Goal: Information Seeking & Learning: Check status

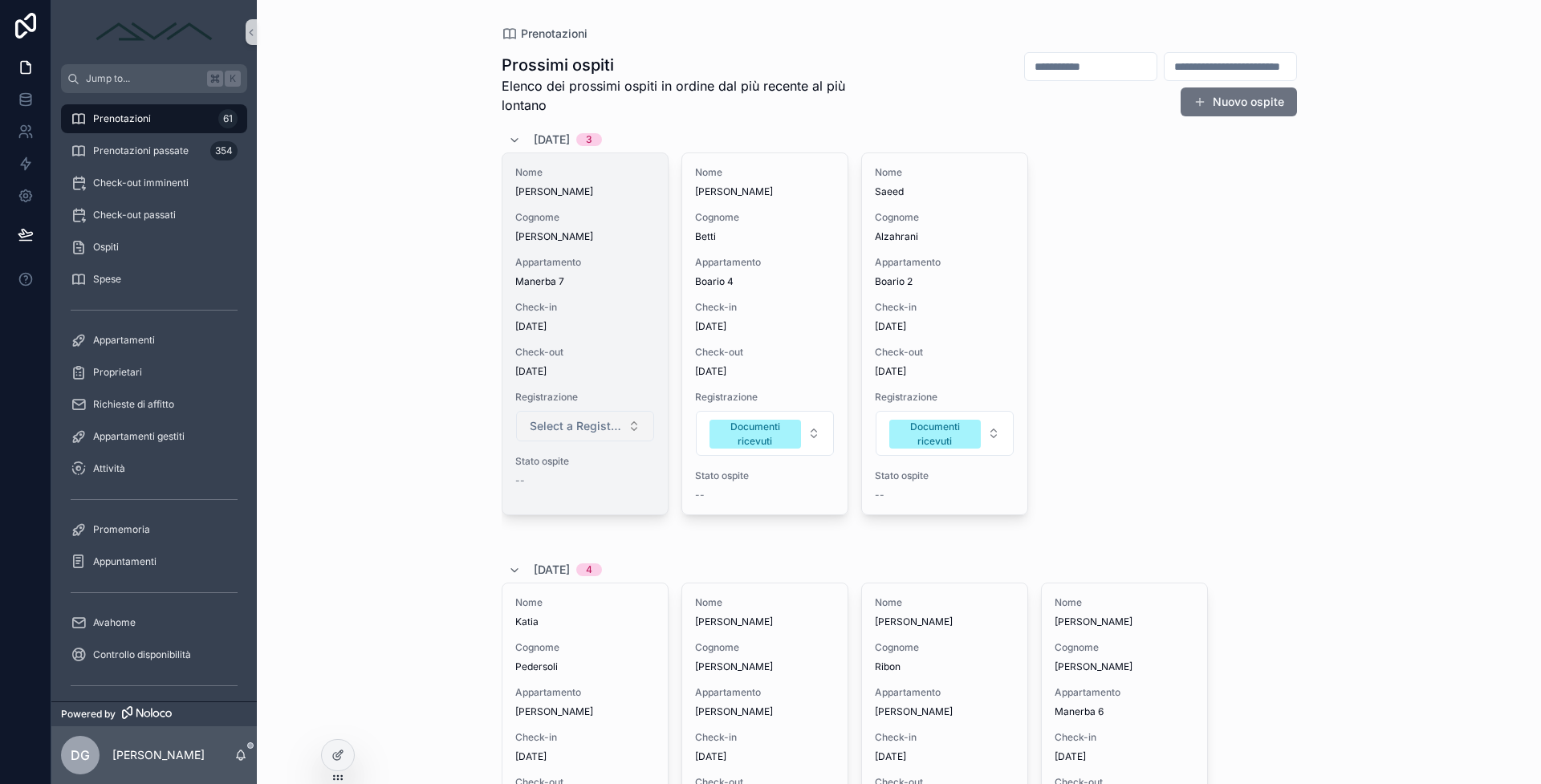
click at [578, 419] on span "Select a Registrazione" at bounding box center [575, 425] width 92 height 16
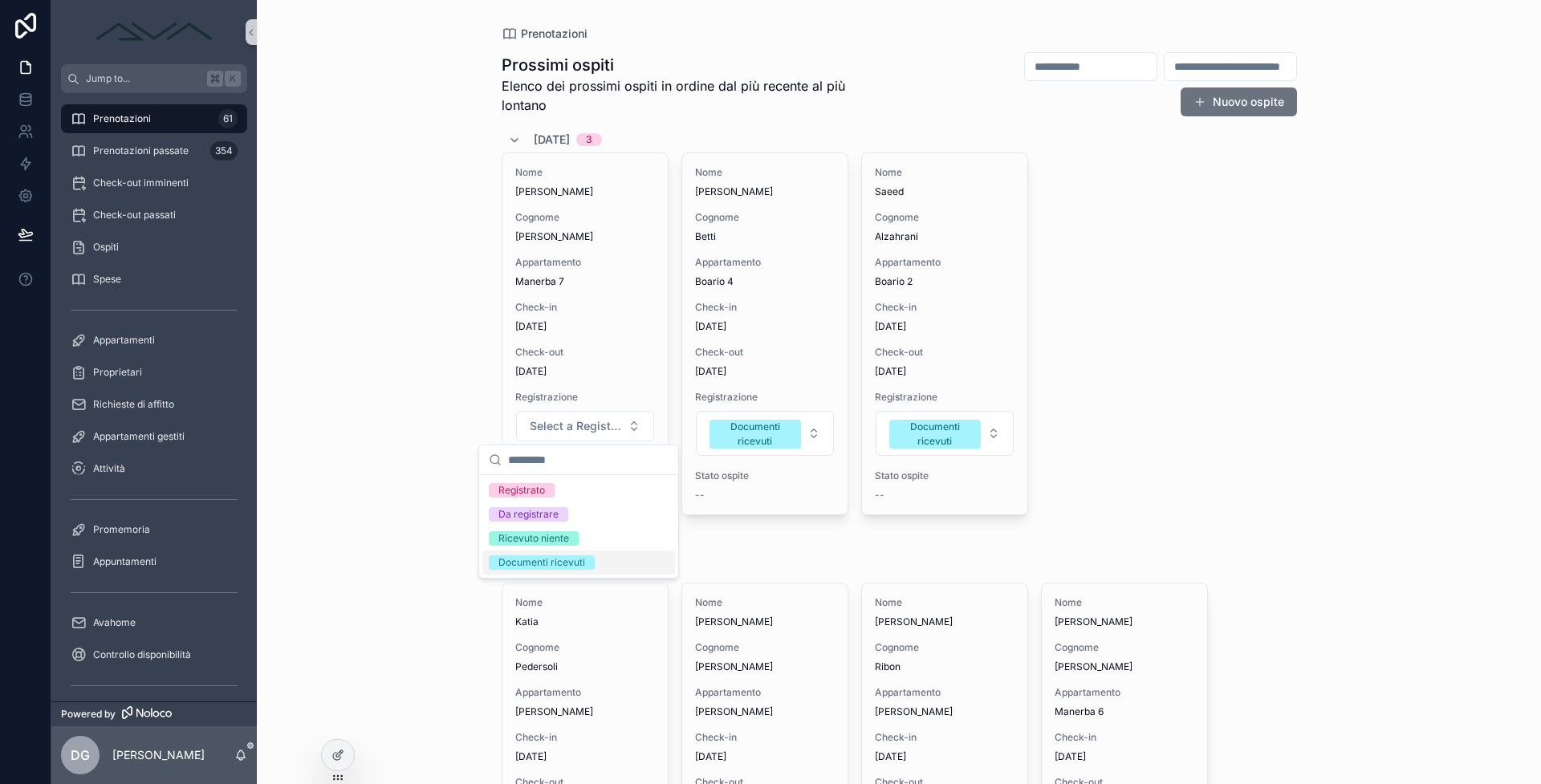
click at [591, 558] on span "Documenti ricevuti" at bounding box center [541, 562] width 106 height 15
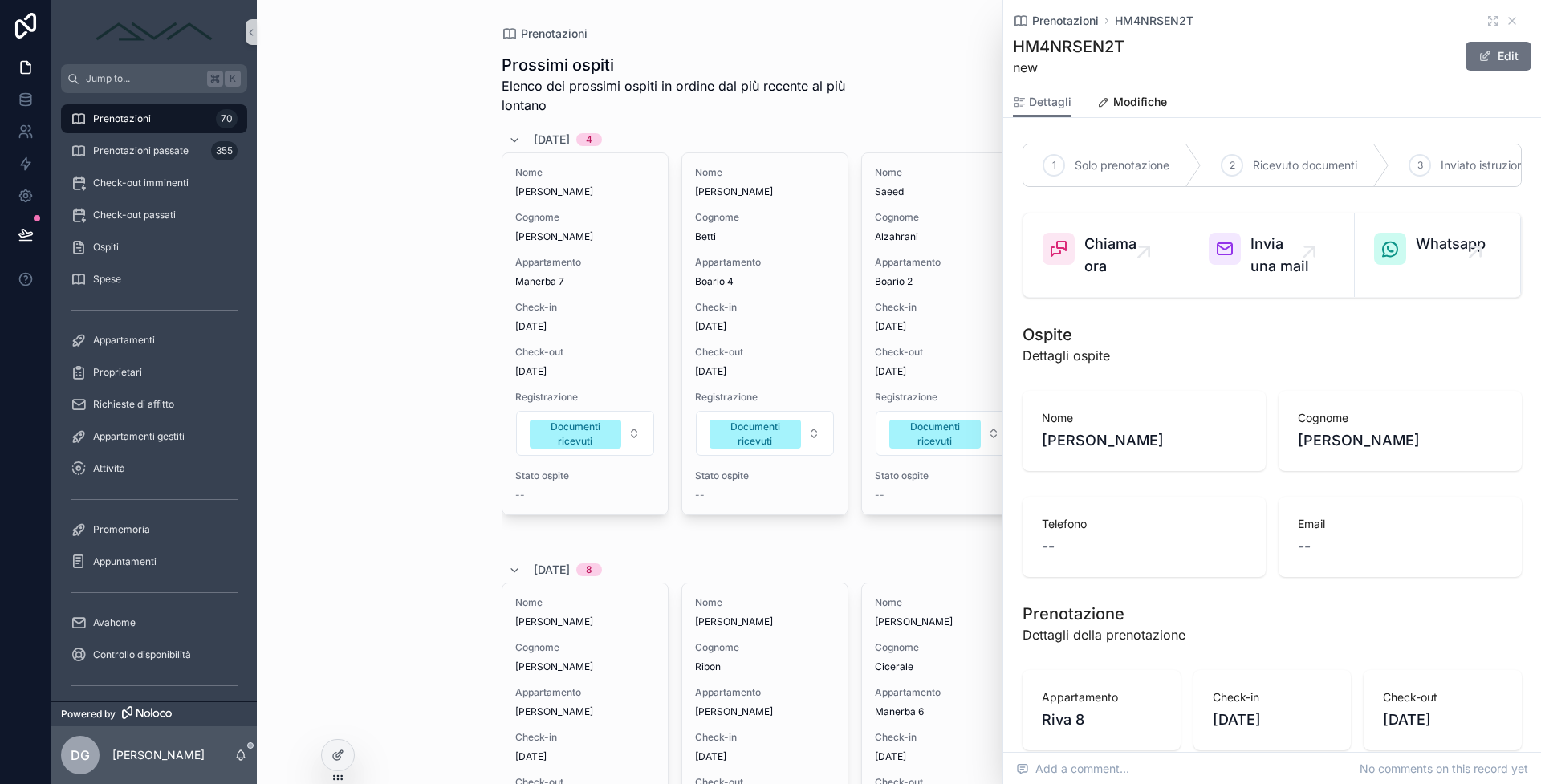
click at [1492, 24] on div "Prenotazioni HM4NRSEN2T" at bounding box center [1272, 21] width 518 height 16
click at [1505, 25] on icon "scrollable content" at bounding box center [1511, 21] width 13 height 13
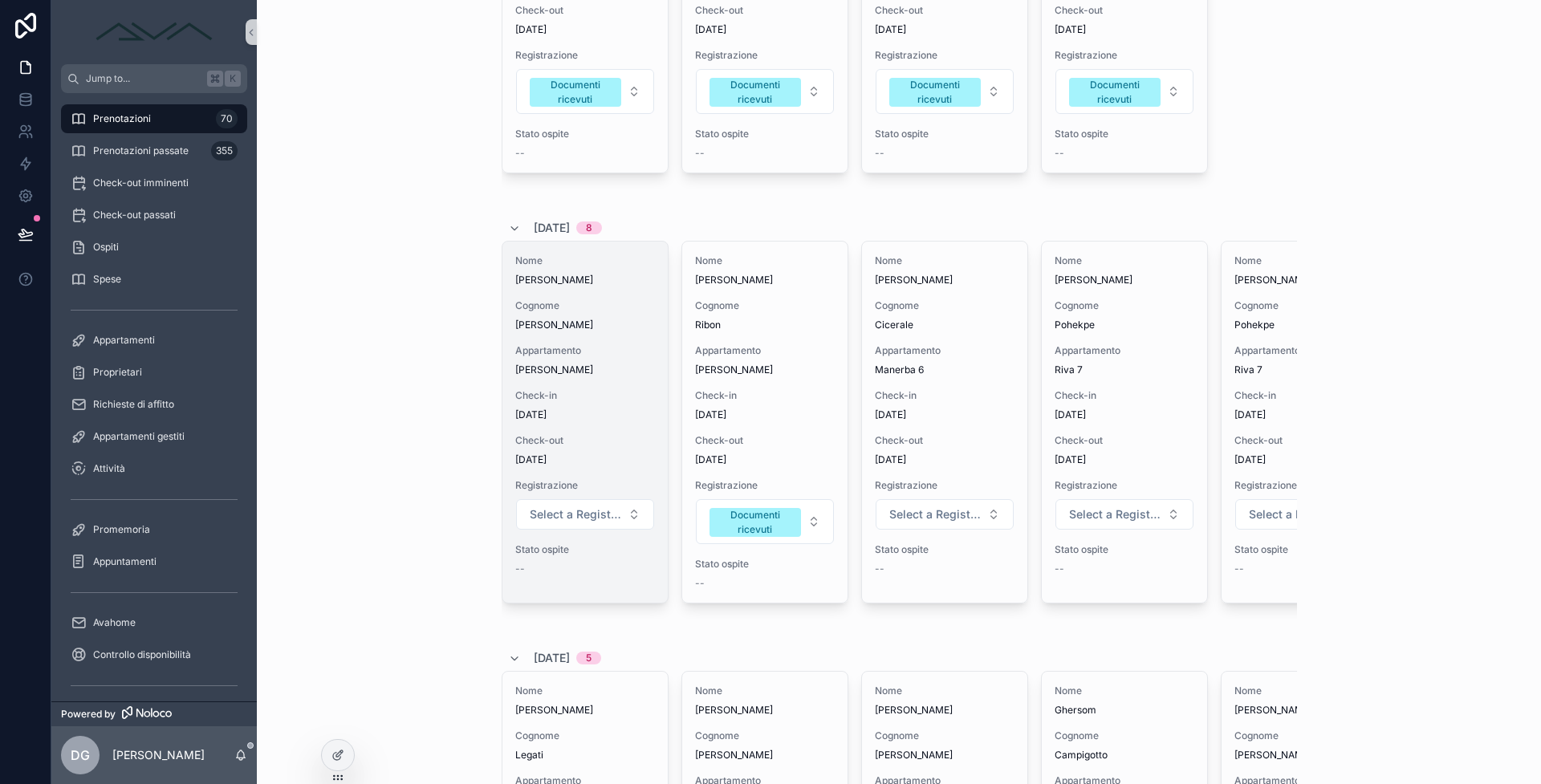
click at [620, 316] on div "[PERSON_NAME]" at bounding box center [584, 315] width 140 height 32
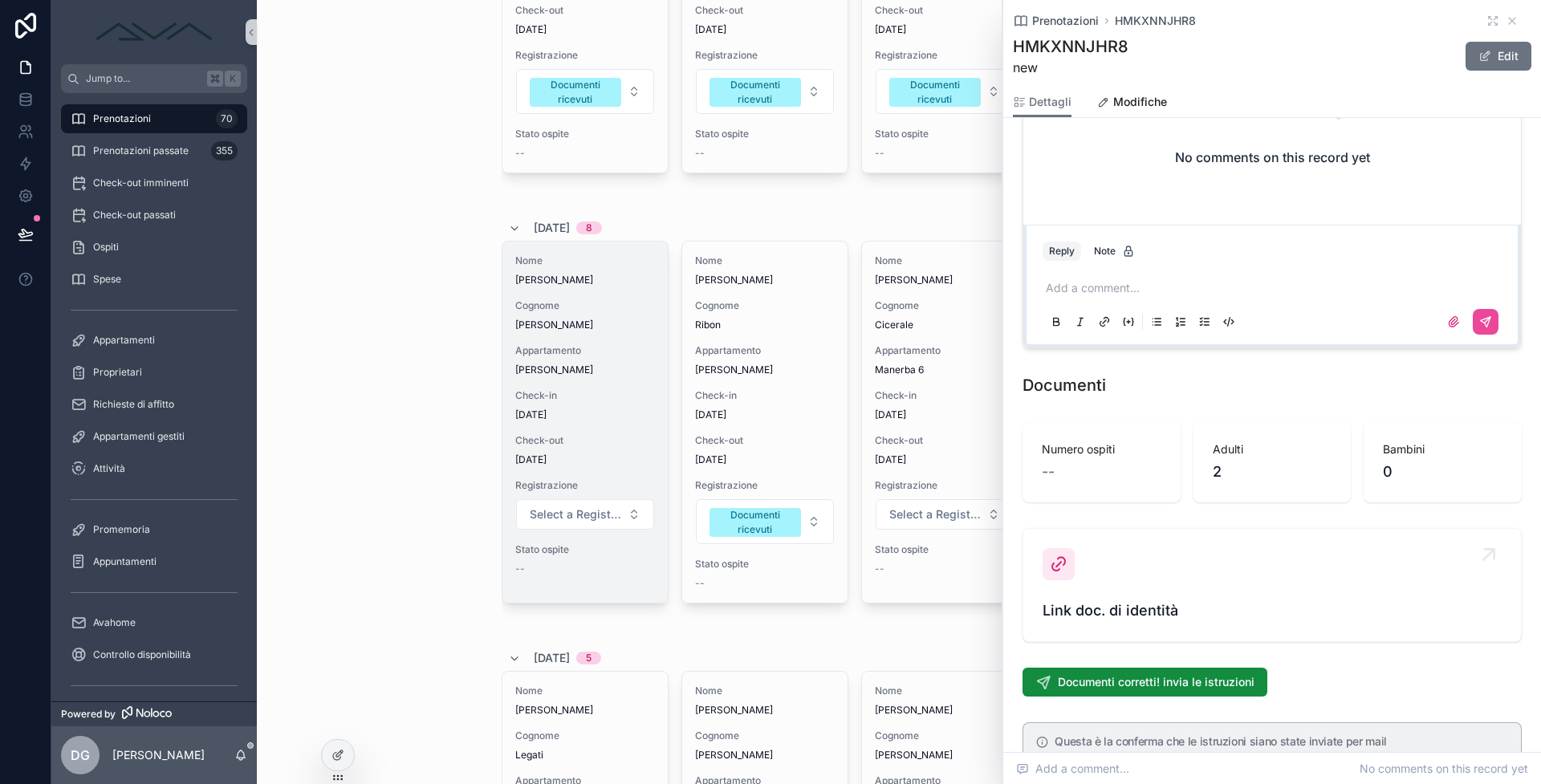
scroll to position [1479, 0]
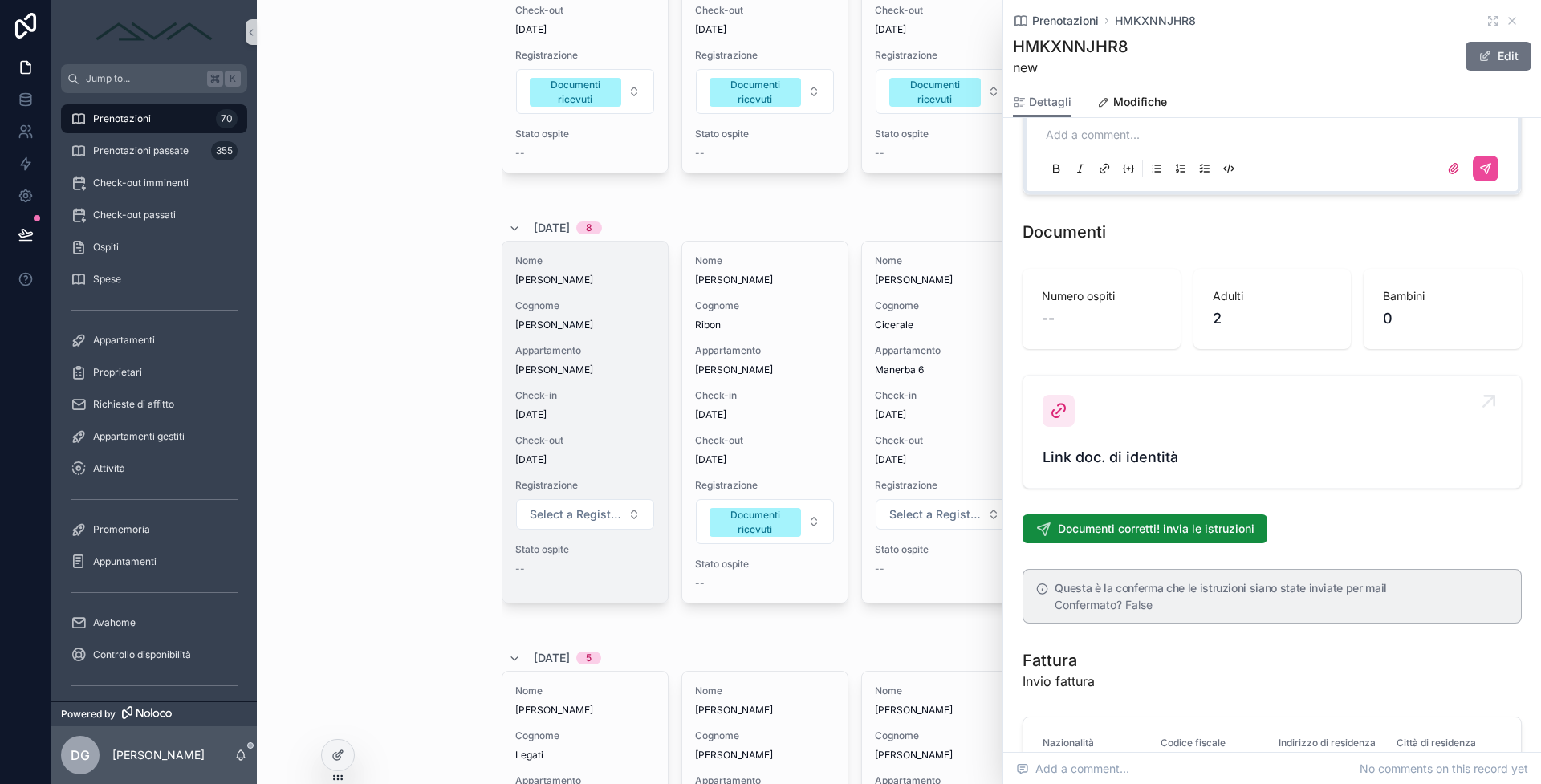
click at [1193, 468] on span "Link doc. di identità" at bounding box center [1272, 457] width 459 height 22
click at [1502, 31] on div "Prenotazioni HMKXNNJHR8 HMKXNNJHR8 new Edit" at bounding box center [1272, 43] width 518 height 87
click at [1505, 26] on icon "scrollable content" at bounding box center [1511, 21] width 13 height 13
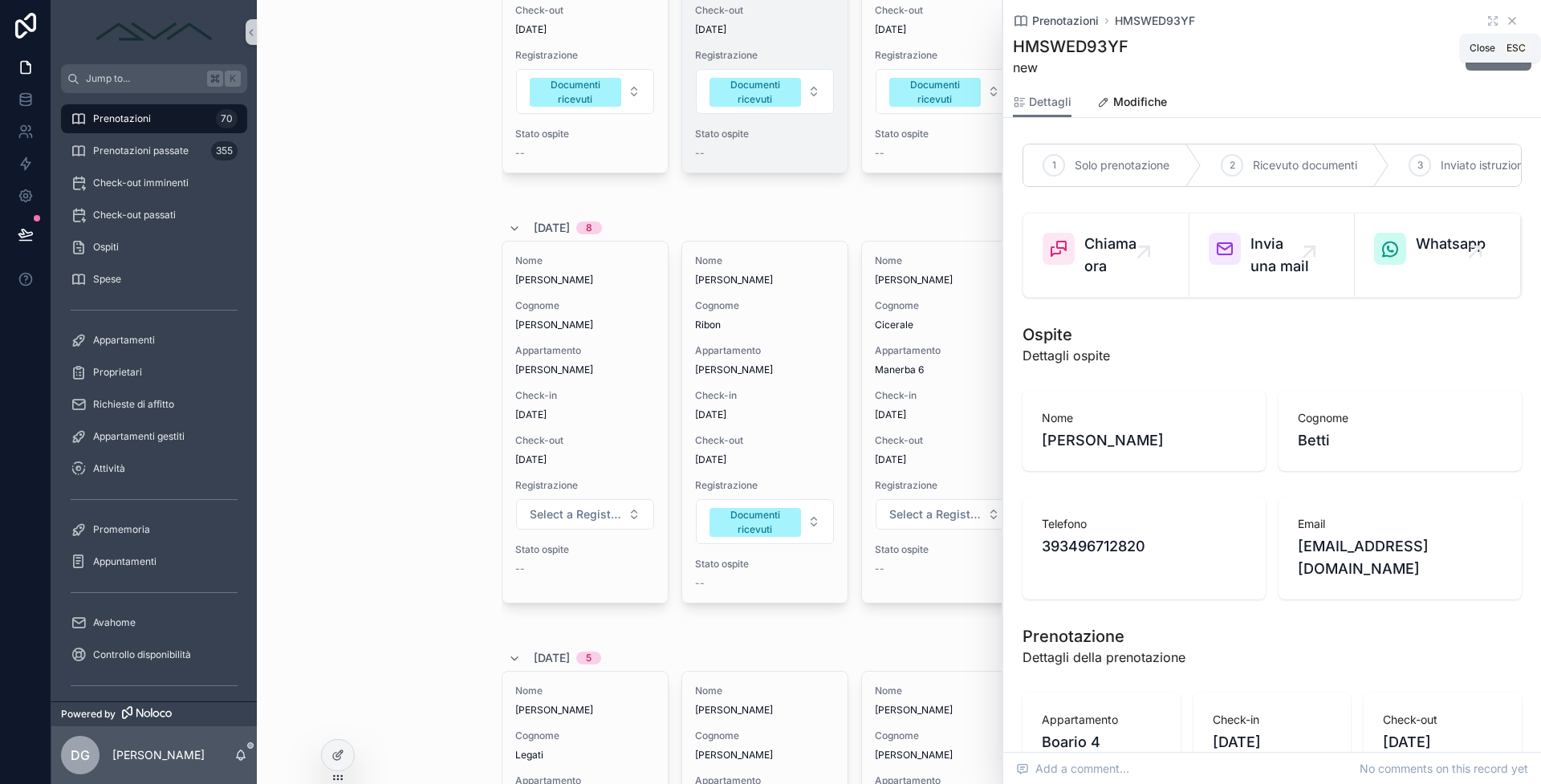
click at [1505, 16] on icon "scrollable content" at bounding box center [1511, 21] width 13 height 13
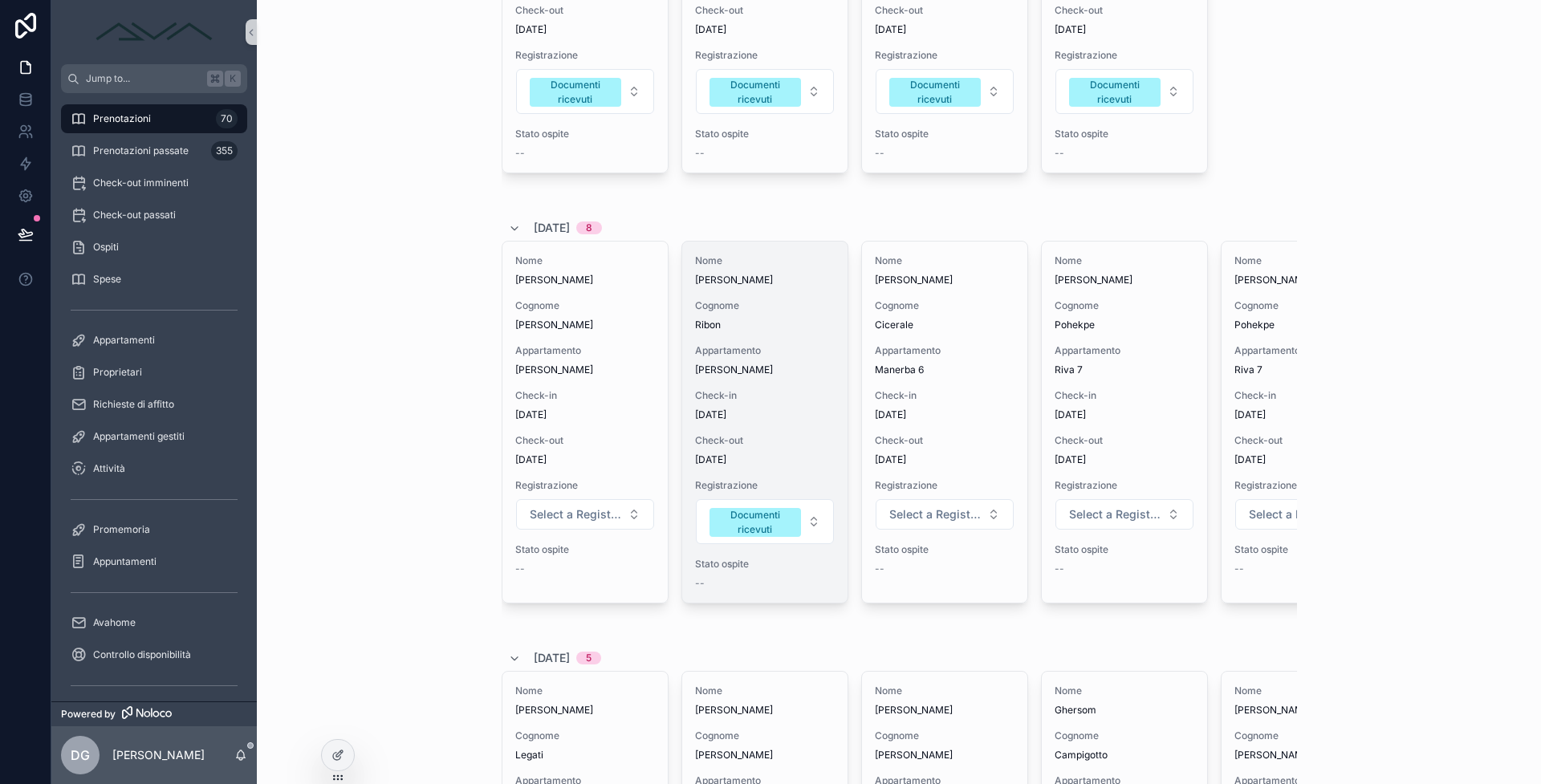
click at [769, 406] on div "Check-in [DATE]" at bounding box center [764, 405] width 140 height 32
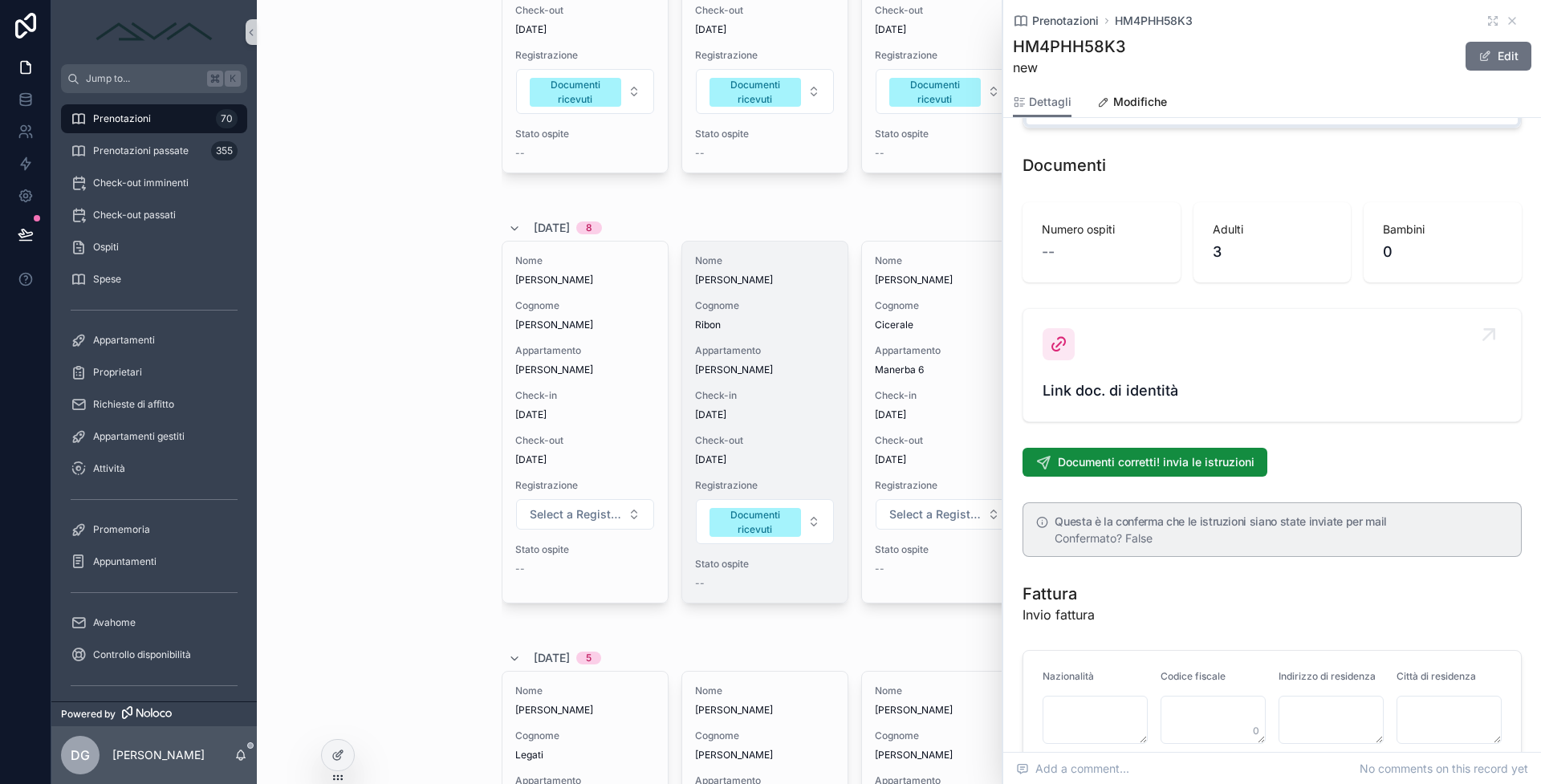
scroll to position [1571, 0]
click at [1187, 352] on div "Link doc. di identità" at bounding box center [1272, 362] width 459 height 74
click at [1505, 15] on icon "scrollable content" at bounding box center [1511, 21] width 13 height 13
